Goal: Transaction & Acquisition: Book appointment/travel/reservation

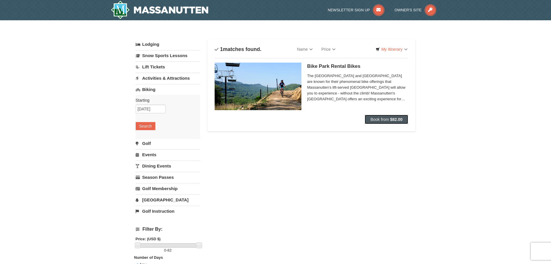
click at [382, 118] on span "Book from" at bounding box center [380, 119] width 19 height 5
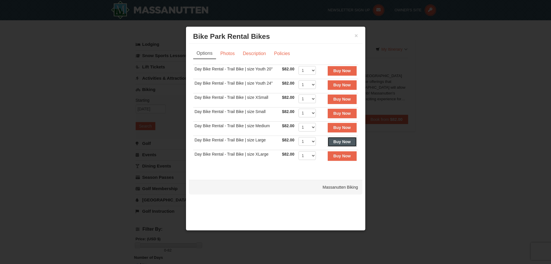
click at [336, 141] on strong "Buy Now" at bounding box center [342, 141] width 17 height 5
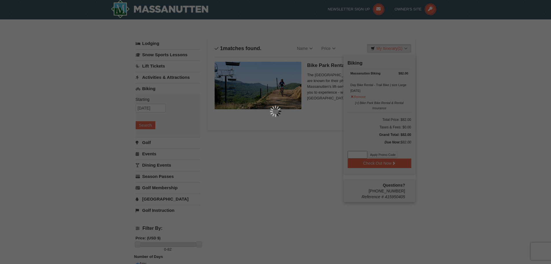
scroll to position [2, 0]
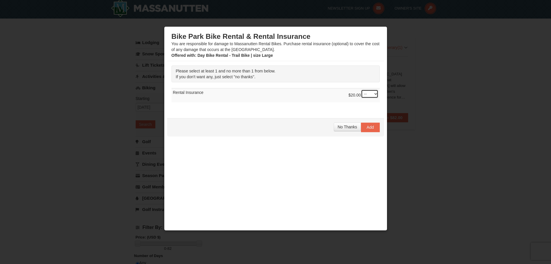
click at [368, 96] on select "-- 01" at bounding box center [369, 93] width 17 height 9
select select "1"
click at [361, 89] on select "-- 01" at bounding box center [369, 93] width 17 height 9
click at [367, 127] on span "Add" at bounding box center [370, 127] width 7 height 5
click at [367, 111] on div "Please select at least 1 and no more than 1 from below. If you don't want any, …" at bounding box center [275, 86] width 217 height 51
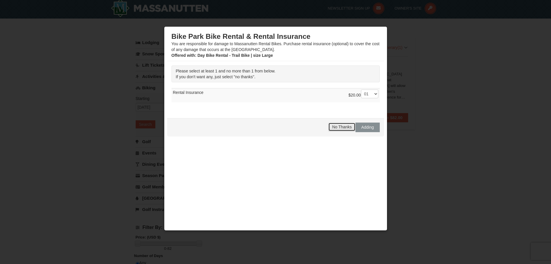
click at [343, 128] on span "No Thanks" at bounding box center [341, 126] width 19 height 5
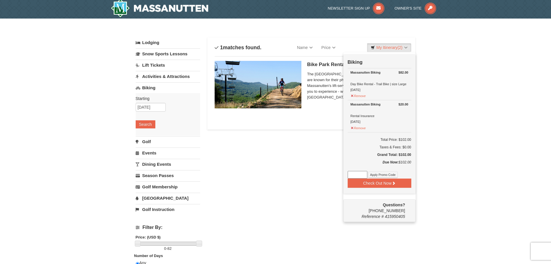
click at [292, 175] on div "Lodging Arrival Please format dates MM/DD/YYYY Please format dates MM/DD/YYYY 1…" at bounding box center [276, 201] width 280 height 328
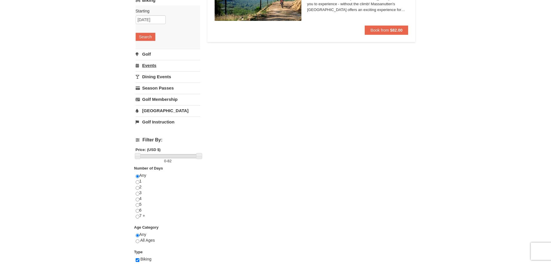
scroll to position [117, 0]
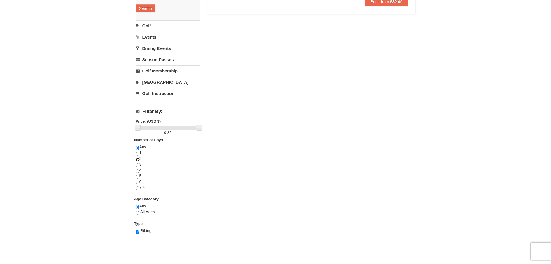
click at [137, 160] on input "radio" at bounding box center [138, 159] width 4 height 4
radio input "true"
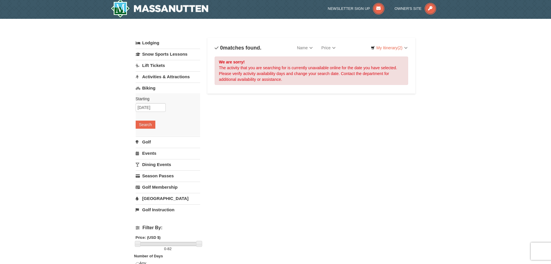
scroll to position [0, 0]
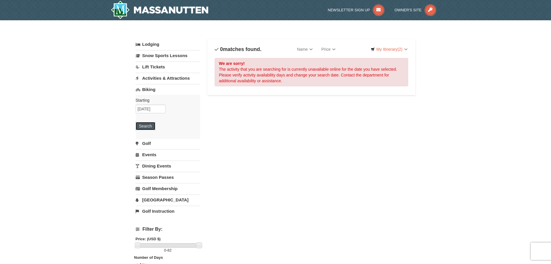
click at [147, 126] on button "Search" at bounding box center [146, 126] width 20 height 8
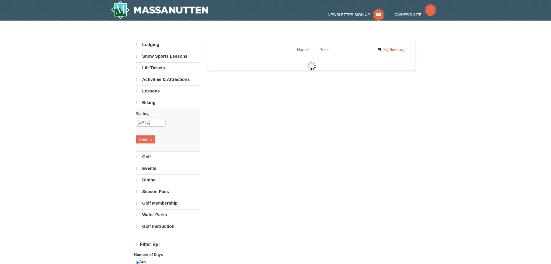
select select "9"
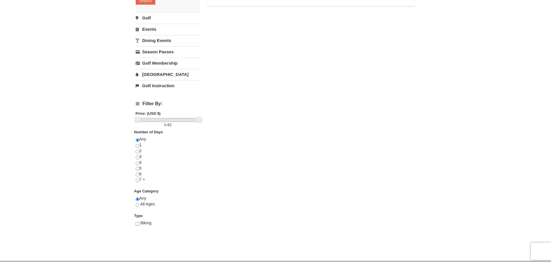
scroll to position [145, 0]
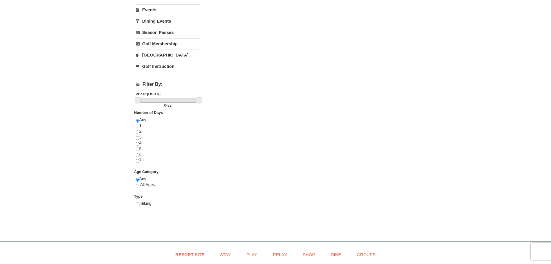
click at [139, 130] on div "Any 1 2 3 4 5 6 7 +" at bounding box center [168, 143] width 65 height 52
click at [138, 131] on input "radio" at bounding box center [138, 132] width 4 height 4
radio input "true"
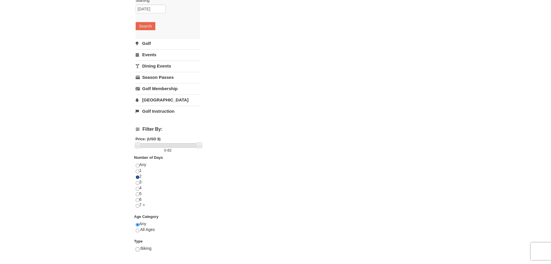
scroll to position [87, 0]
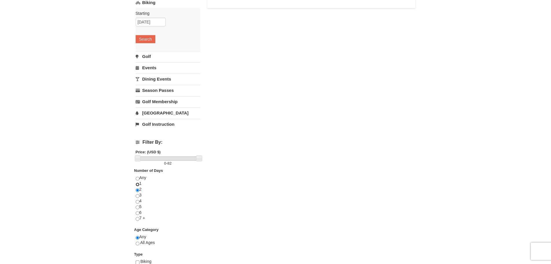
click at [136, 184] on input "radio" at bounding box center [138, 184] width 4 height 4
radio input "true"
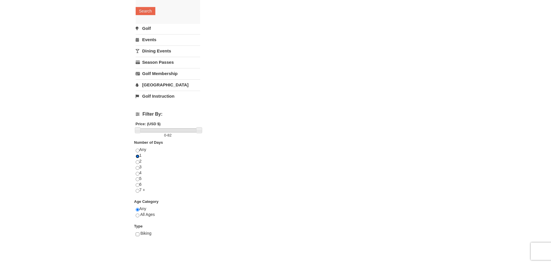
scroll to position [116, 0]
click at [138, 148] on input "radio" at bounding box center [138, 150] width 4 height 4
radio input "true"
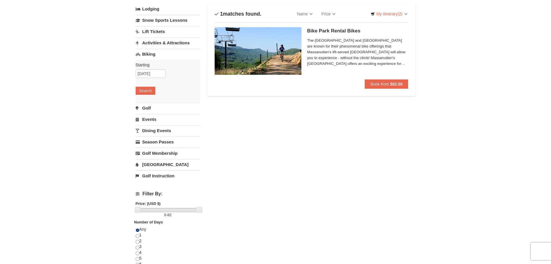
scroll to position [29, 0]
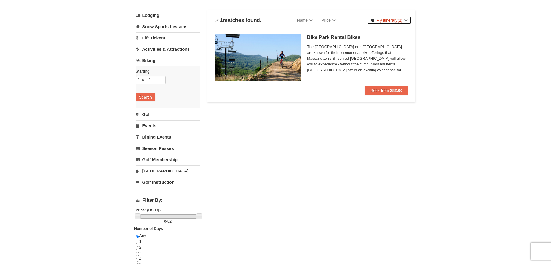
click at [404, 19] on link "My Itinerary (2)" at bounding box center [389, 20] width 44 height 9
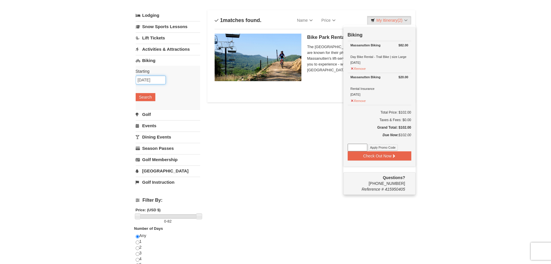
click at [138, 79] on input "10/03/2025" at bounding box center [151, 80] width 30 height 9
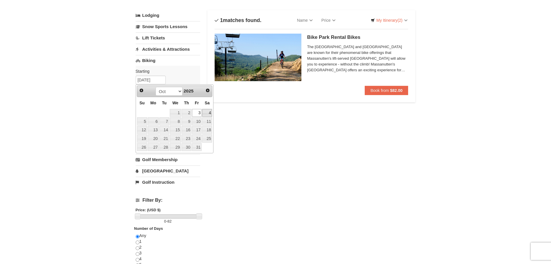
click at [209, 113] on link "4" at bounding box center [207, 113] width 10 height 8
type input "[DATE]"
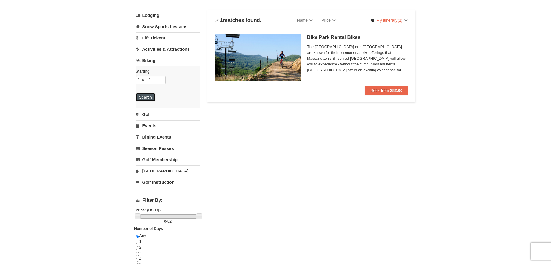
click at [144, 97] on button "Search" at bounding box center [146, 97] width 20 height 8
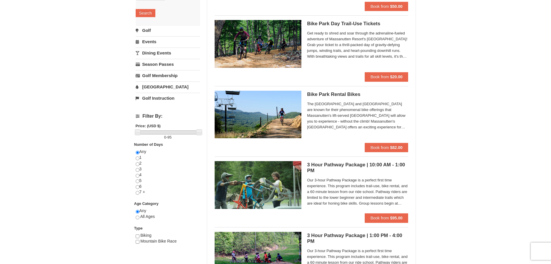
scroll to position [116, 0]
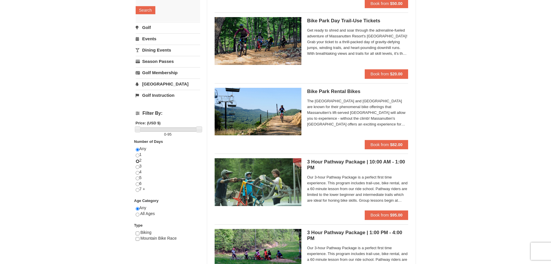
click at [136, 160] on input "radio" at bounding box center [138, 161] width 4 height 4
radio input "true"
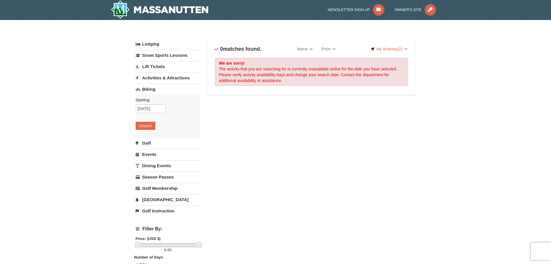
scroll to position [0, 0]
